Goal: Information Seeking & Learning: Understand process/instructions

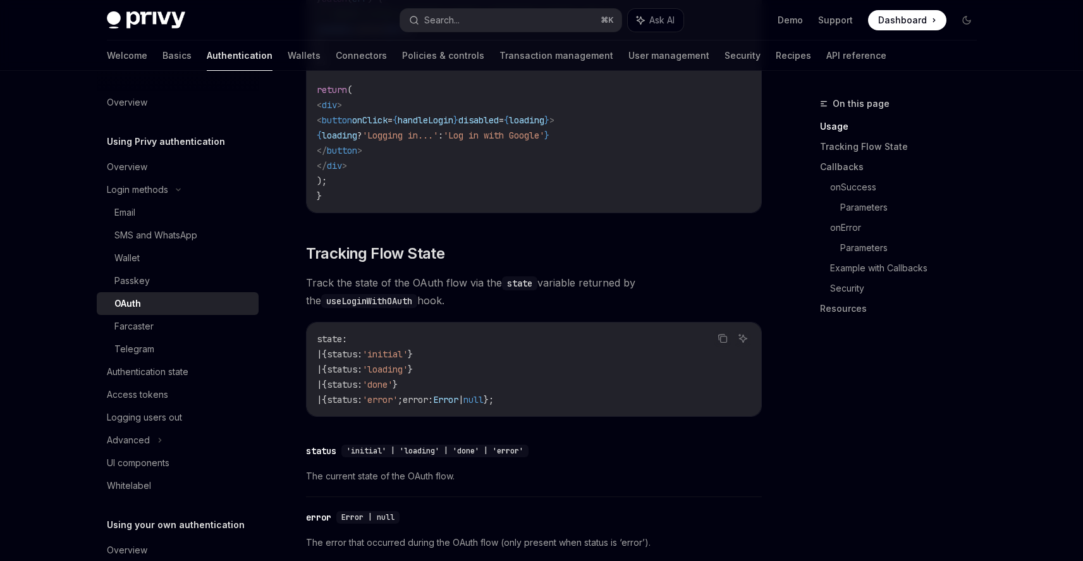
scroll to position [1462, 0]
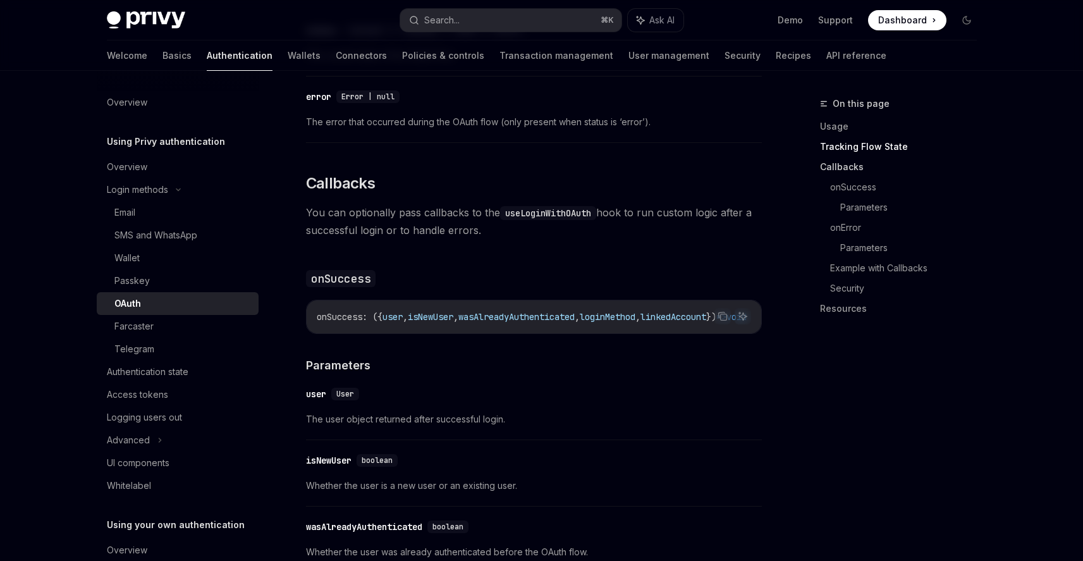
click at [848, 171] on link "Callbacks" at bounding box center [903, 167] width 167 height 20
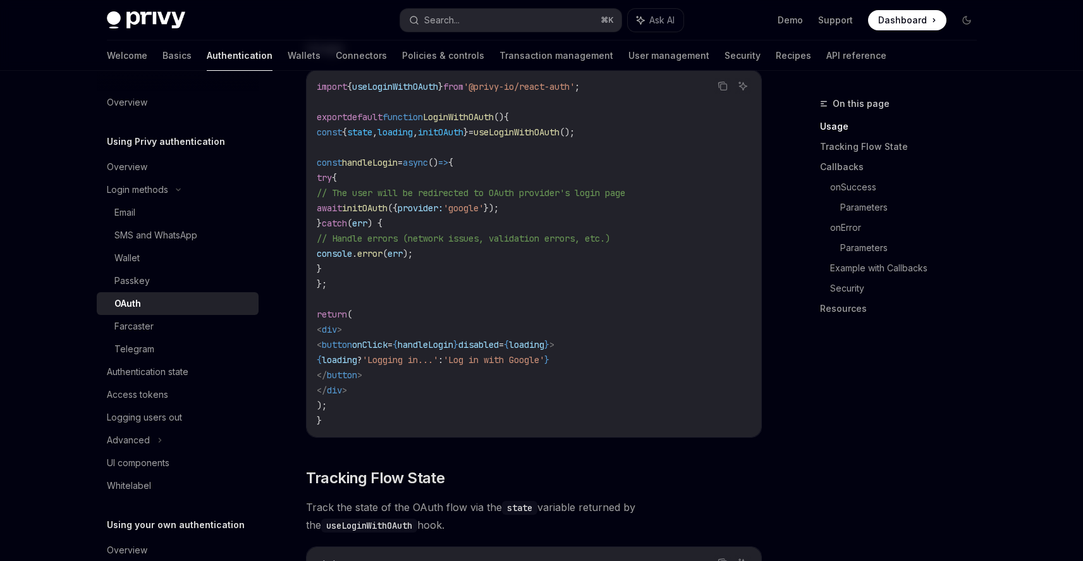
scroll to position [699, 0]
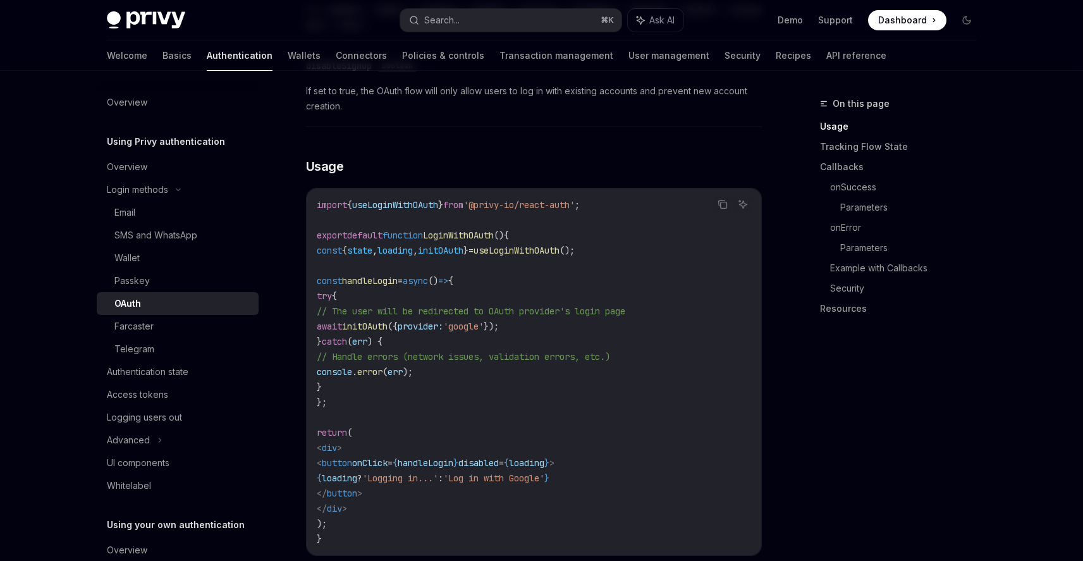
type textarea "*"
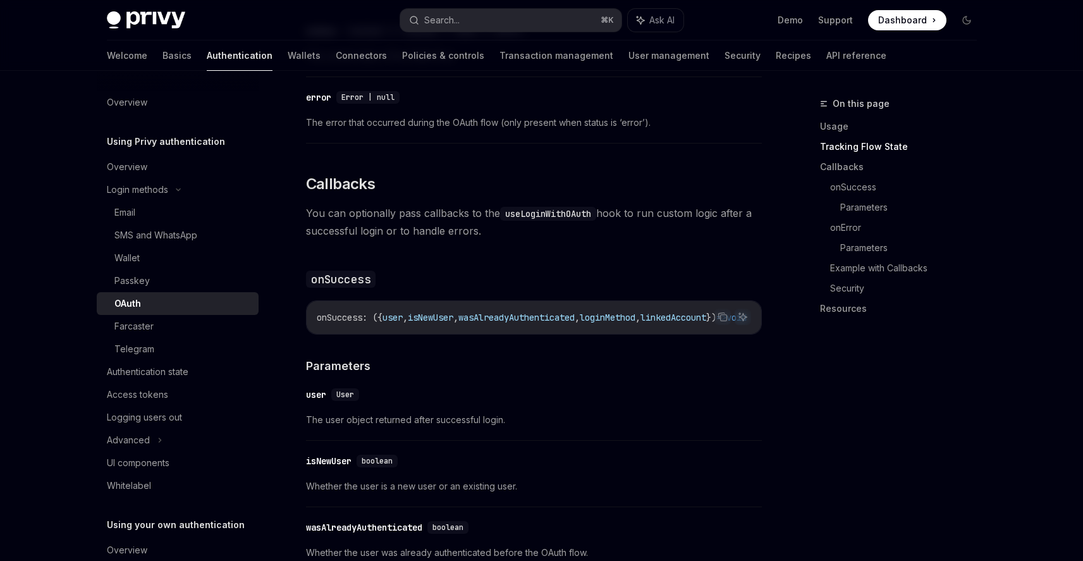
scroll to position [1462, 0]
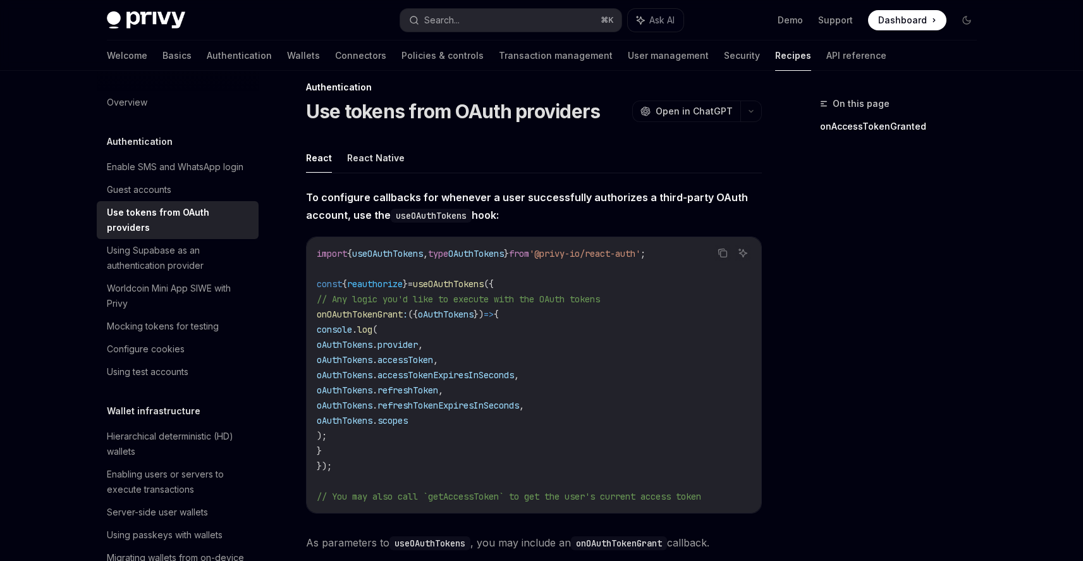
scroll to position [24, 0]
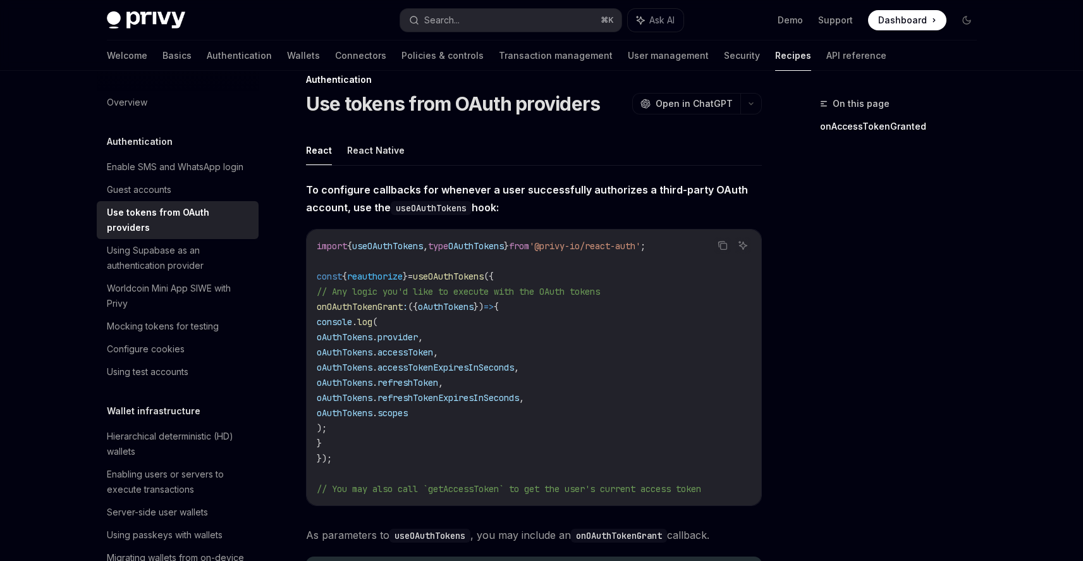
click at [453, 283] on code "import { useOAuthTokens , type OAuthTokens } from '@privy-io/react-auth' ; cons…" at bounding box center [534, 367] width 434 height 258
click at [463, 275] on span "useOAuthTokens" at bounding box center [448, 276] width 71 height 11
copy span "useOAuthTokens"
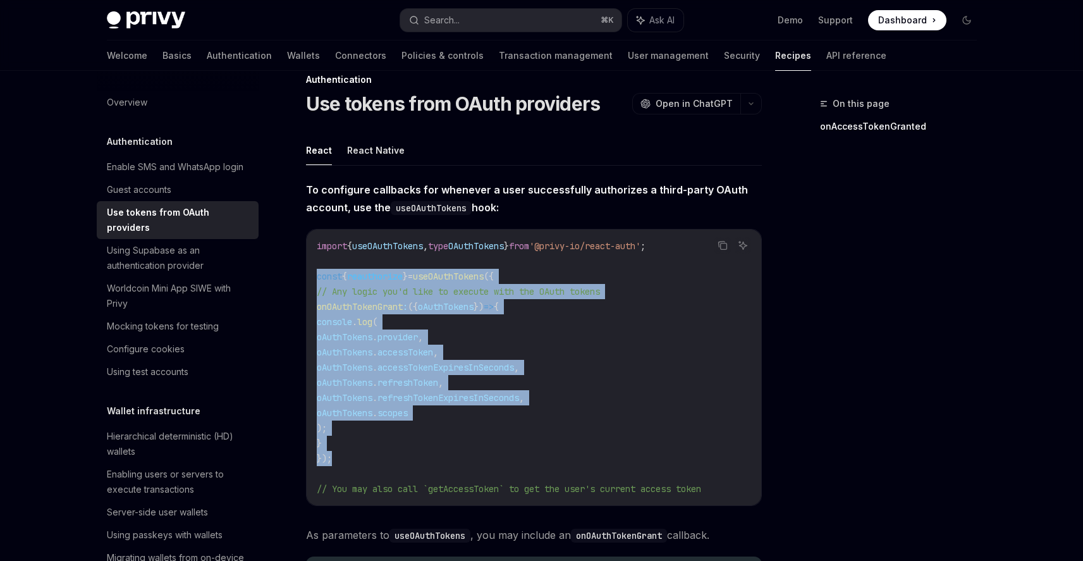
drag, startPoint x: 347, startPoint y: 458, endPoint x: 315, endPoint y: 271, distance: 190.4
click at [315, 271] on div "import { useOAuthTokens , type OAuthTokens } from '@privy-io/react-auth' ; cons…" at bounding box center [534, 368] width 455 height 276
copy code "const { reauthorize } = useOAuthTokens ({ // Any logic you'd like to execute wi…"
